Goal: Navigation & Orientation: Understand site structure

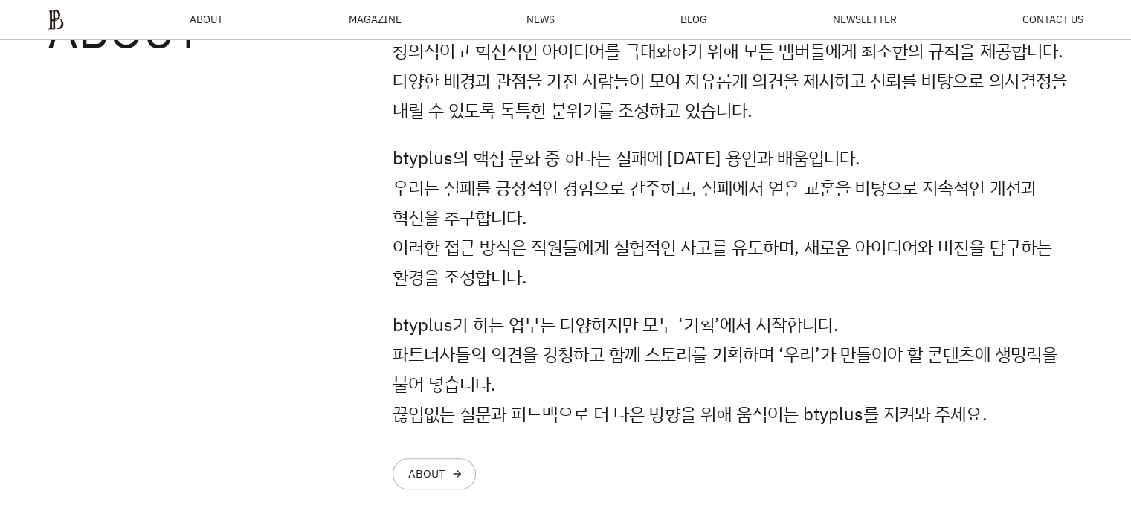
scroll to position [1244, 0]
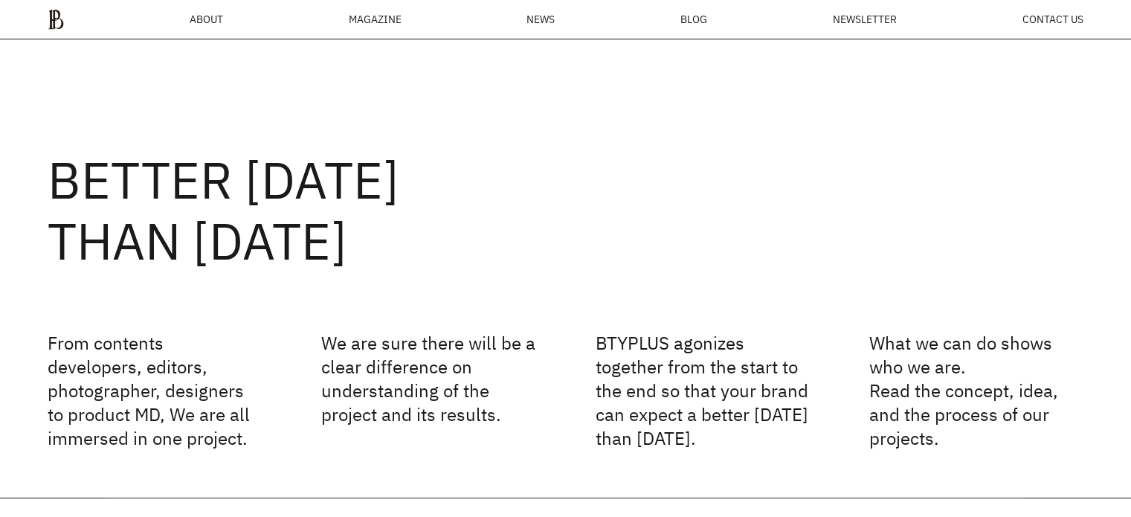
scroll to position [2547, 0]
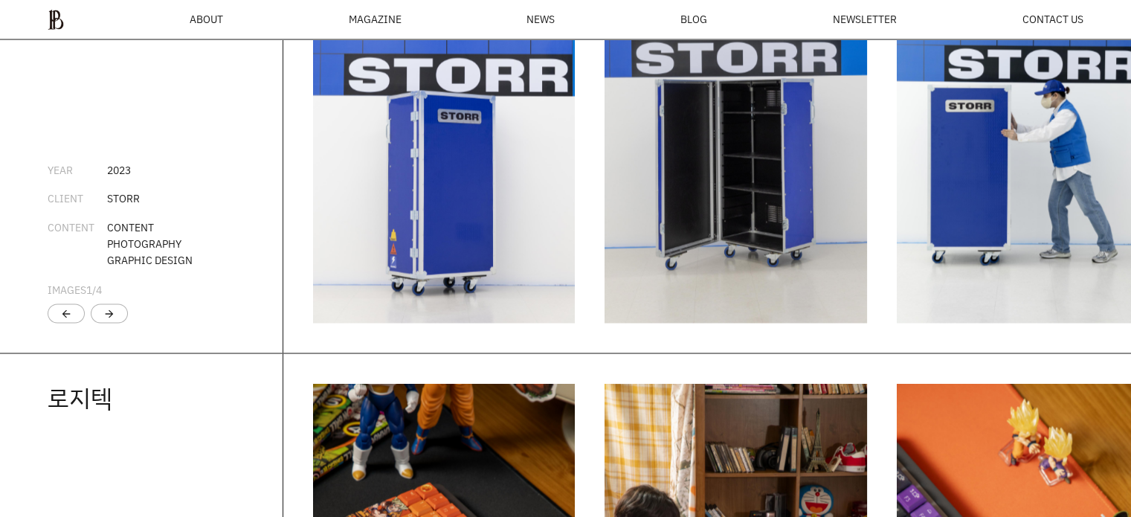
click at [394, 19] on div "MAGAZINE" at bounding box center [374, 19] width 53 height 10
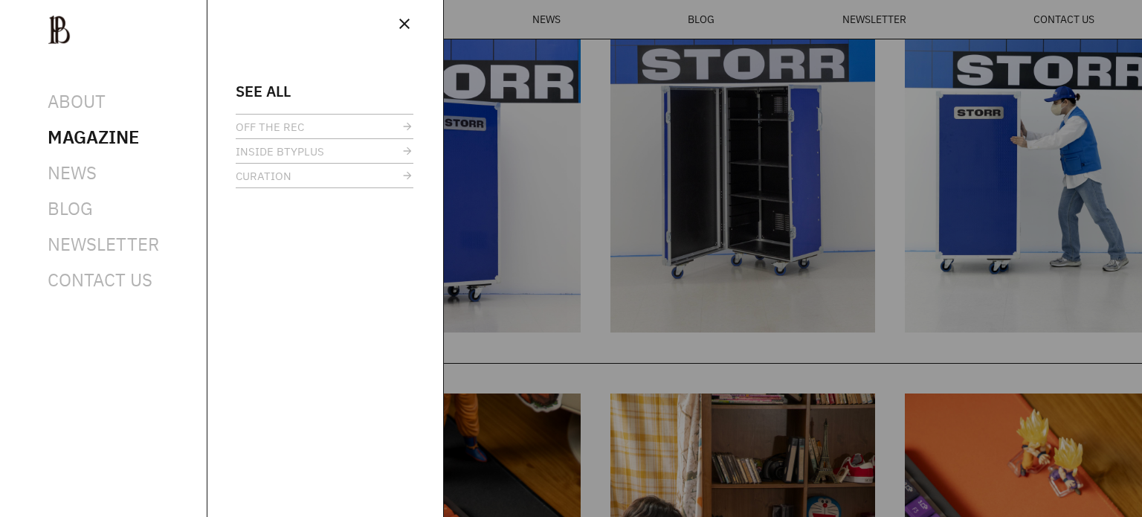
click at [411, 23] on span "close" at bounding box center [405, 24] width 18 height 18
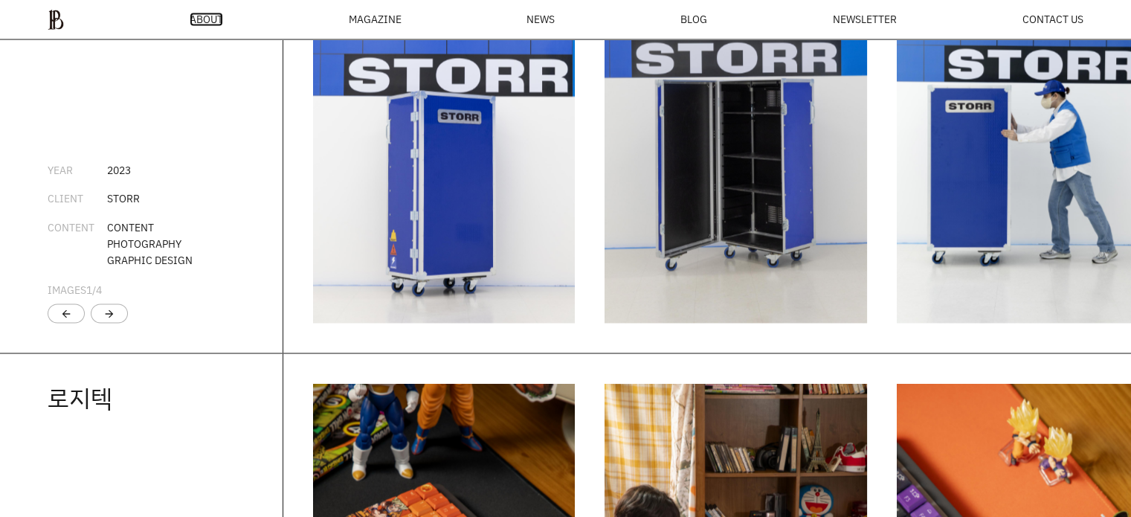
click at [216, 25] on span "ABOUT" at bounding box center [206, 19] width 33 height 10
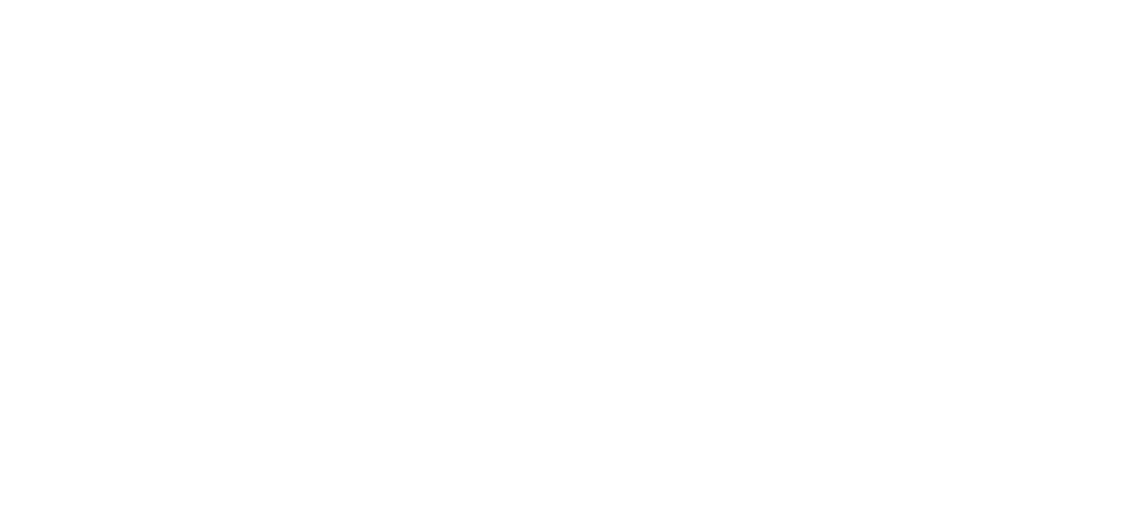
click at [0, 0] on html at bounding box center [0, 0] width 0 height 0
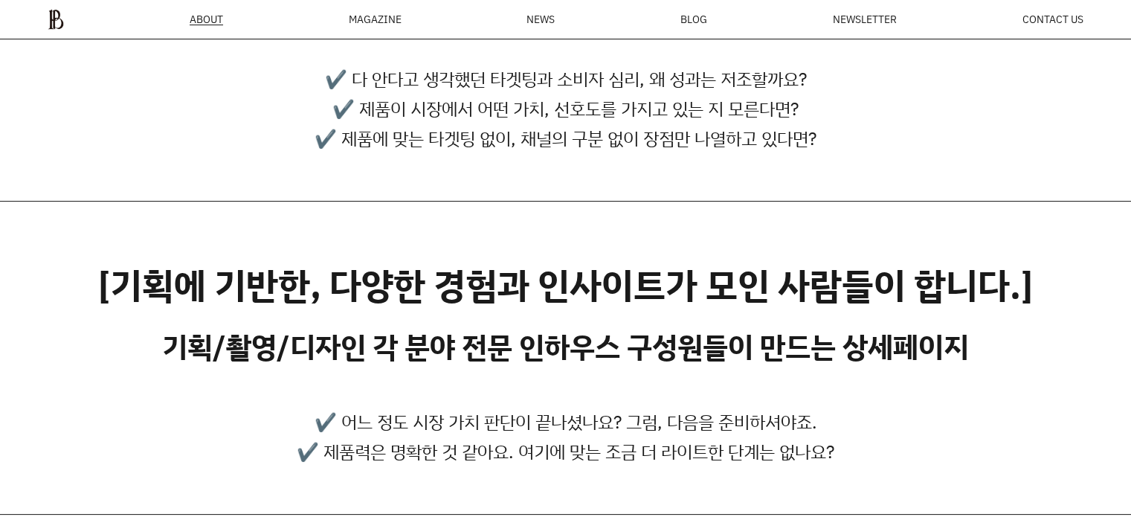
scroll to position [59, 0]
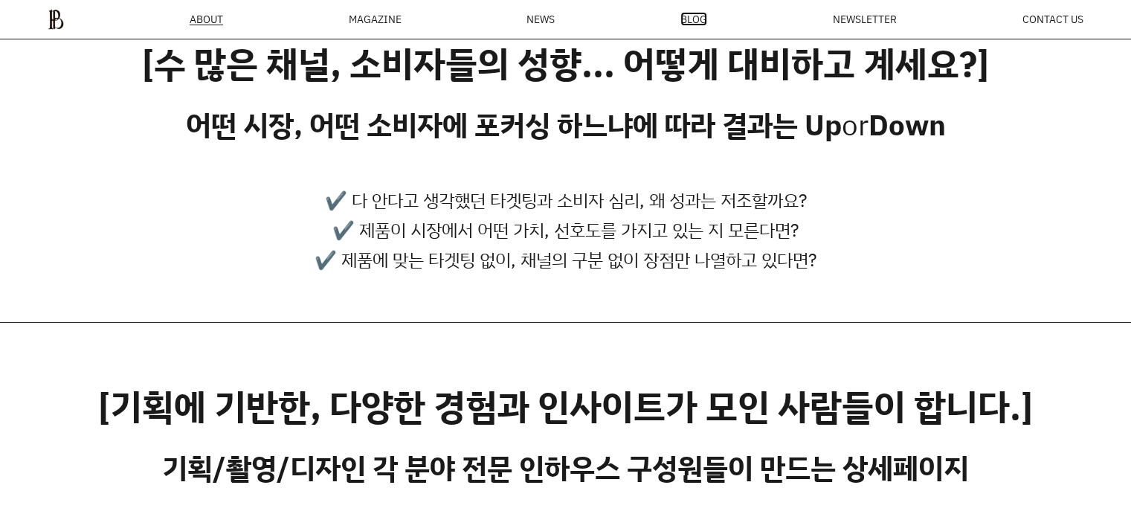
click at [689, 22] on span "BLOG" at bounding box center [694, 19] width 27 height 10
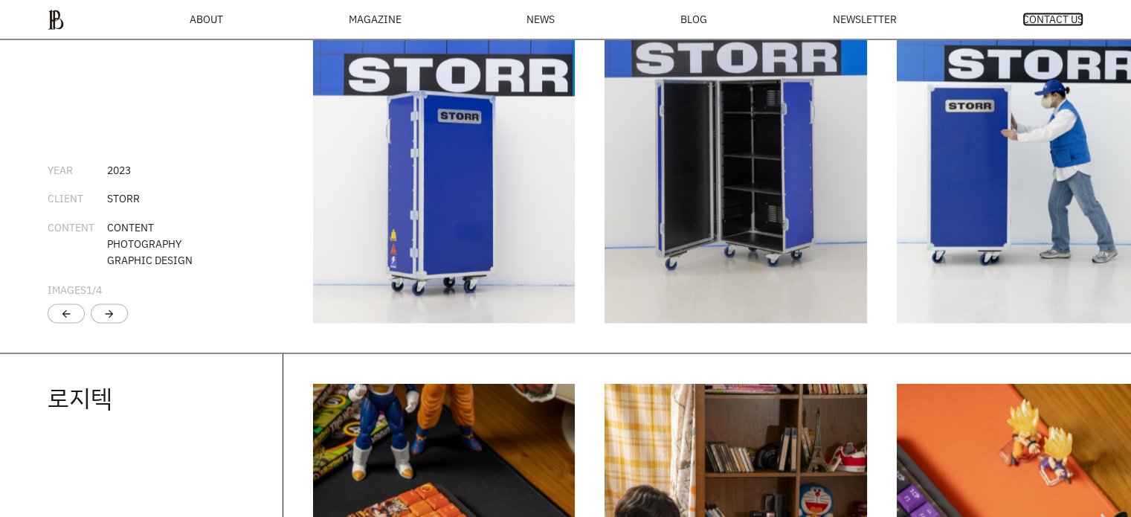
click at [1055, 14] on span "CONTACT US" at bounding box center [1053, 19] width 61 height 10
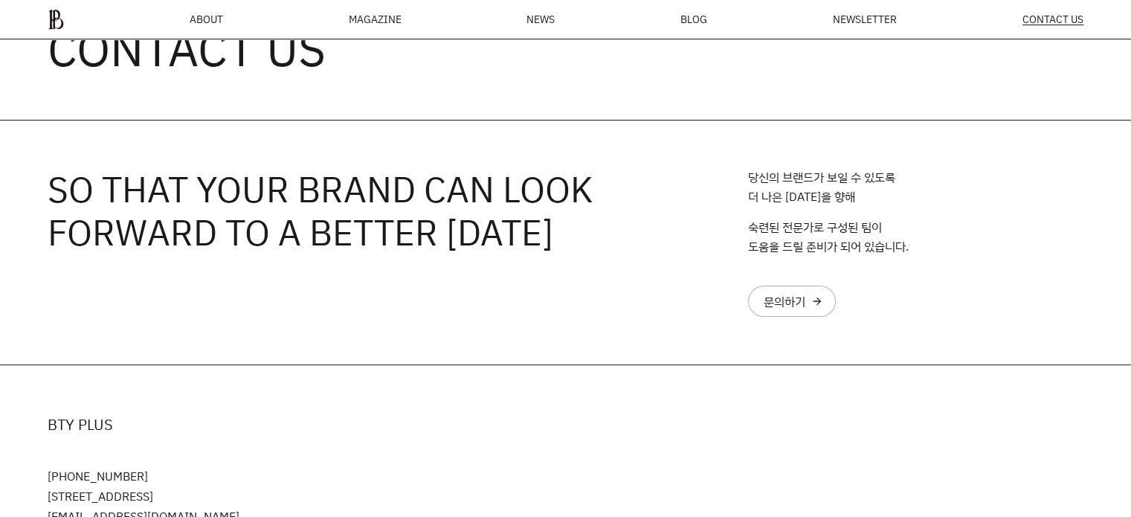
scroll to position [277, 0]
